Goal: Task Accomplishment & Management: Manage account settings

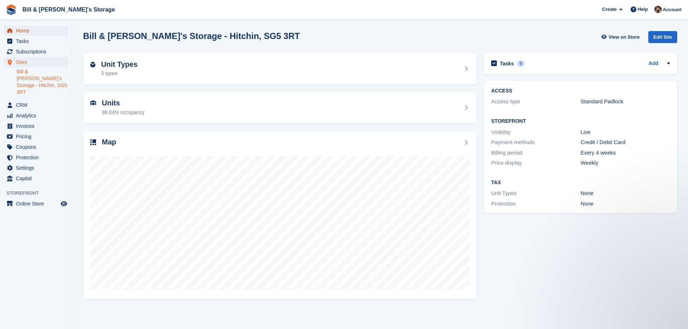
click at [38, 34] on span "Home" at bounding box center [37, 31] width 43 height 10
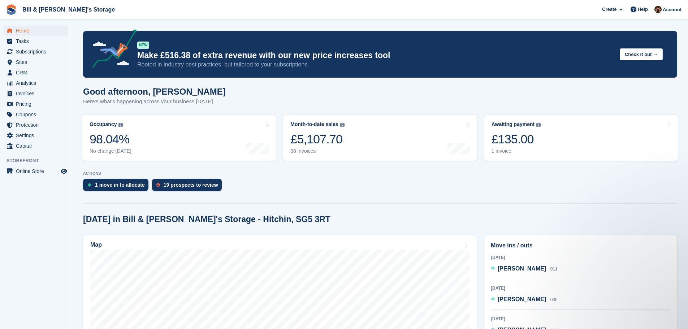
click at [314, 180] on div "1 move in to allocate 19 prospects to review" at bounding box center [380, 187] width 594 height 16
click at [31, 54] on span "Subscriptions" at bounding box center [37, 52] width 43 height 10
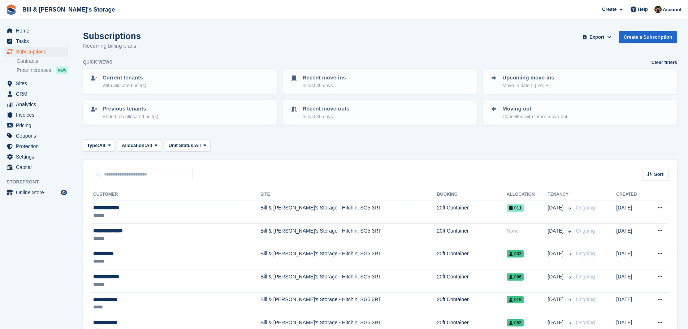
click at [41, 24] on div "Home Tasks Subscriptions Subscriptions Subscriptions Contracts Price increases …" at bounding box center [36, 98] width 72 height 150
click at [36, 29] on span "Home" at bounding box center [37, 31] width 43 height 10
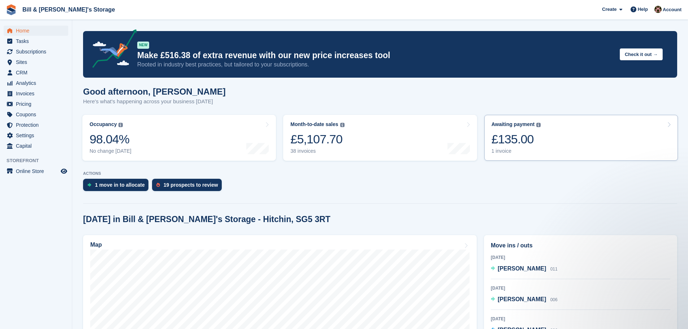
click at [532, 153] on div "1 invoice" at bounding box center [516, 151] width 49 height 6
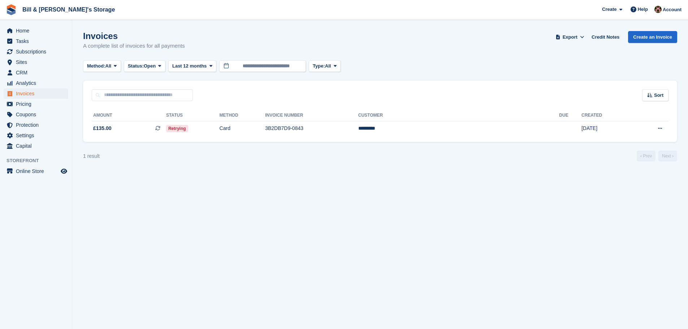
click at [221, 142] on div "Amount Status Method Invoice Number Customer Due Created £135.00 This is a recu…" at bounding box center [380, 121] width 594 height 41
click at [217, 131] on td "Retrying" at bounding box center [192, 128] width 53 height 15
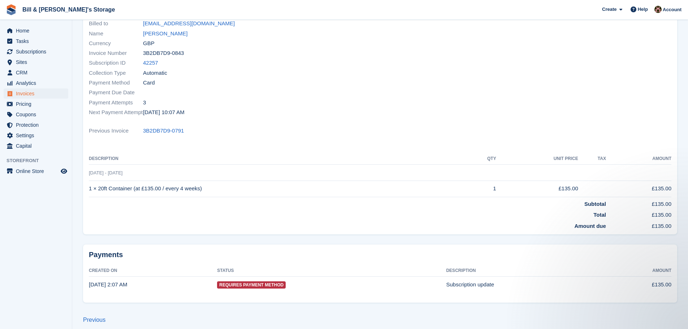
click at [411, 156] on th "Description" at bounding box center [277, 159] width 377 height 12
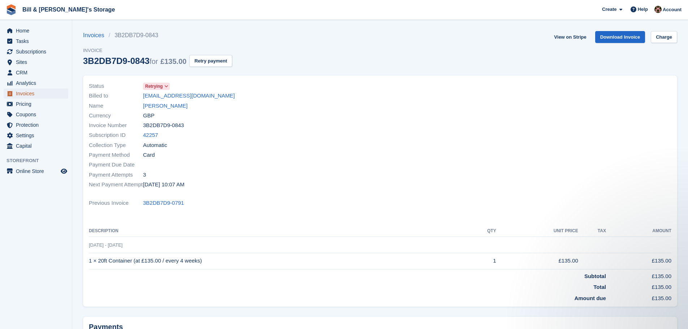
click at [44, 94] on span "Invoices" at bounding box center [37, 93] width 43 height 10
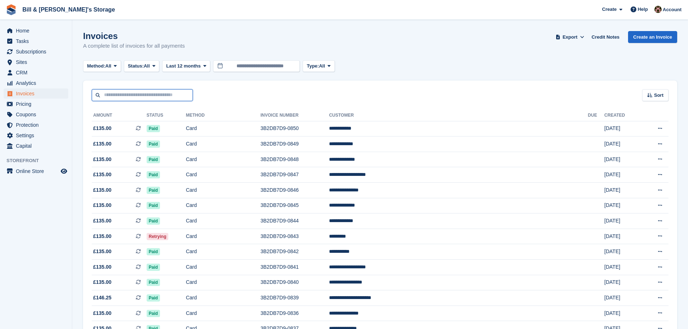
click at [135, 94] on input "text" at bounding box center [142, 95] width 101 height 12
type input "***"
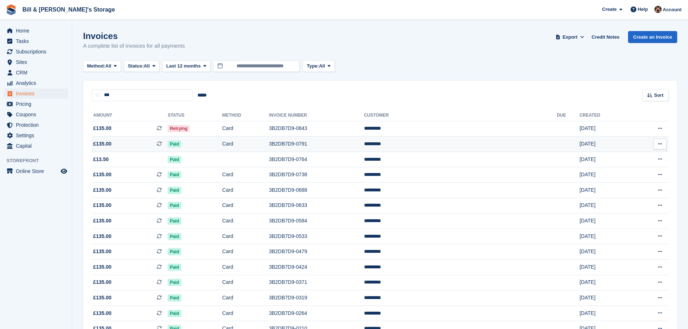
click at [199, 144] on td "Paid" at bounding box center [195, 145] width 55 height 16
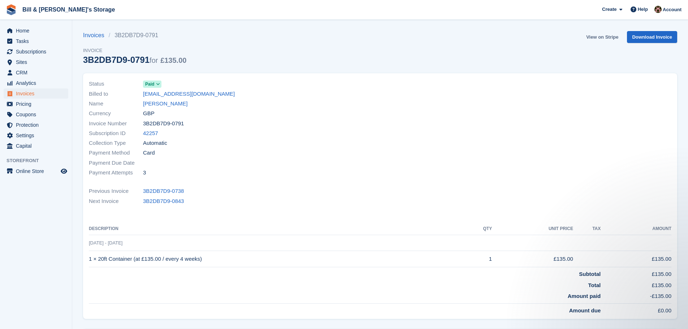
click at [598, 33] on link "View on Stripe" at bounding box center [602, 37] width 38 height 12
